Goal: Task Accomplishment & Management: Use online tool/utility

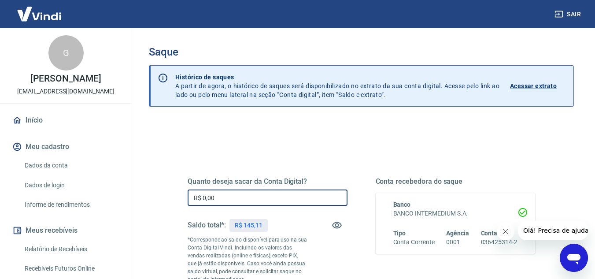
click at [252, 190] on input "R$ 0,00" at bounding box center [268, 197] width 160 height 16
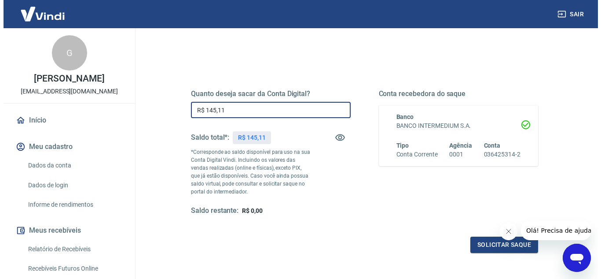
scroll to position [91, 0]
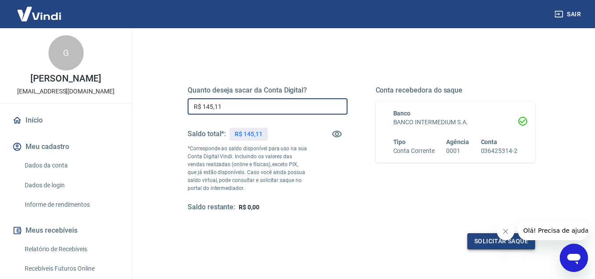
type input "R$ 145,11"
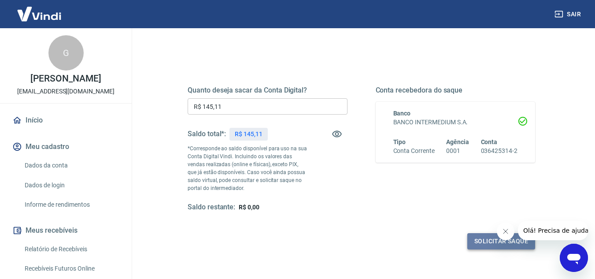
click at [491, 237] on button "Solicitar saque" at bounding box center [501, 241] width 68 height 16
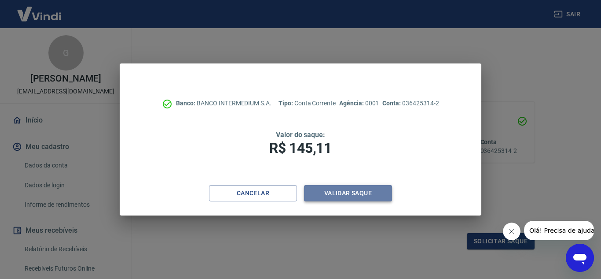
click at [375, 192] on button "Validar saque" at bounding box center [348, 193] width 88 height 16
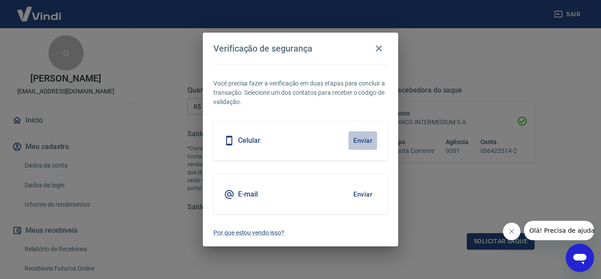
click at [357, 140] on button "Enviar" at bounding box center [363, 140] width 29 height 18
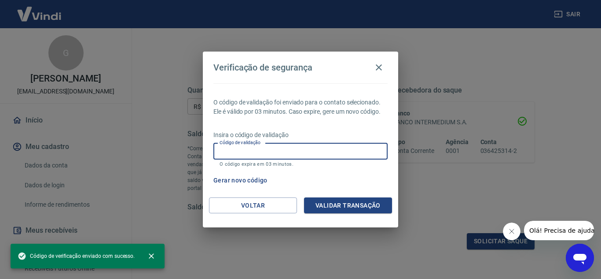
click at [281, 149] on input "Código de validação" at bounding box center [300, 151] width 174 height 16
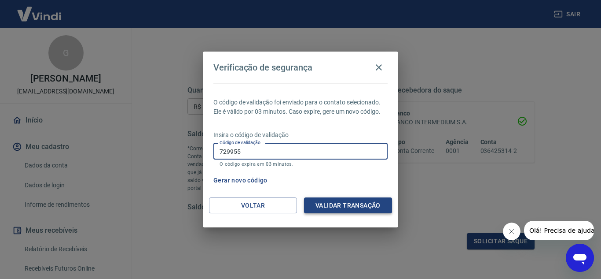
type input "729955"
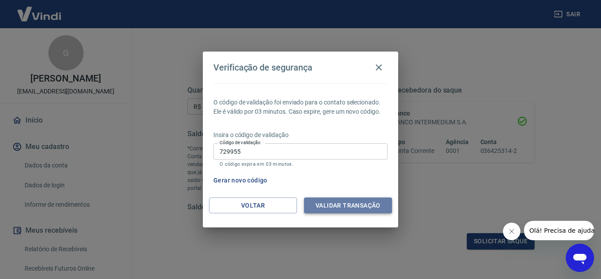
click at [316, 203] on button "Validar transação" at bounding box center [348, 205] width 88 height 16
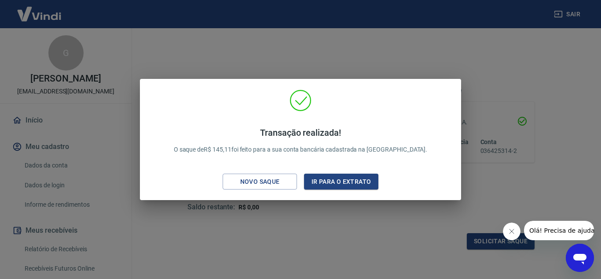
click at [89, 247] on div "Transação realizada! O saque de R$ 145,11 foi feito para a sua conta bancária c…" at bounding box center [300, 139] width 601 height 279
